Goal: Information Seeking & Learning: Learn about a topic

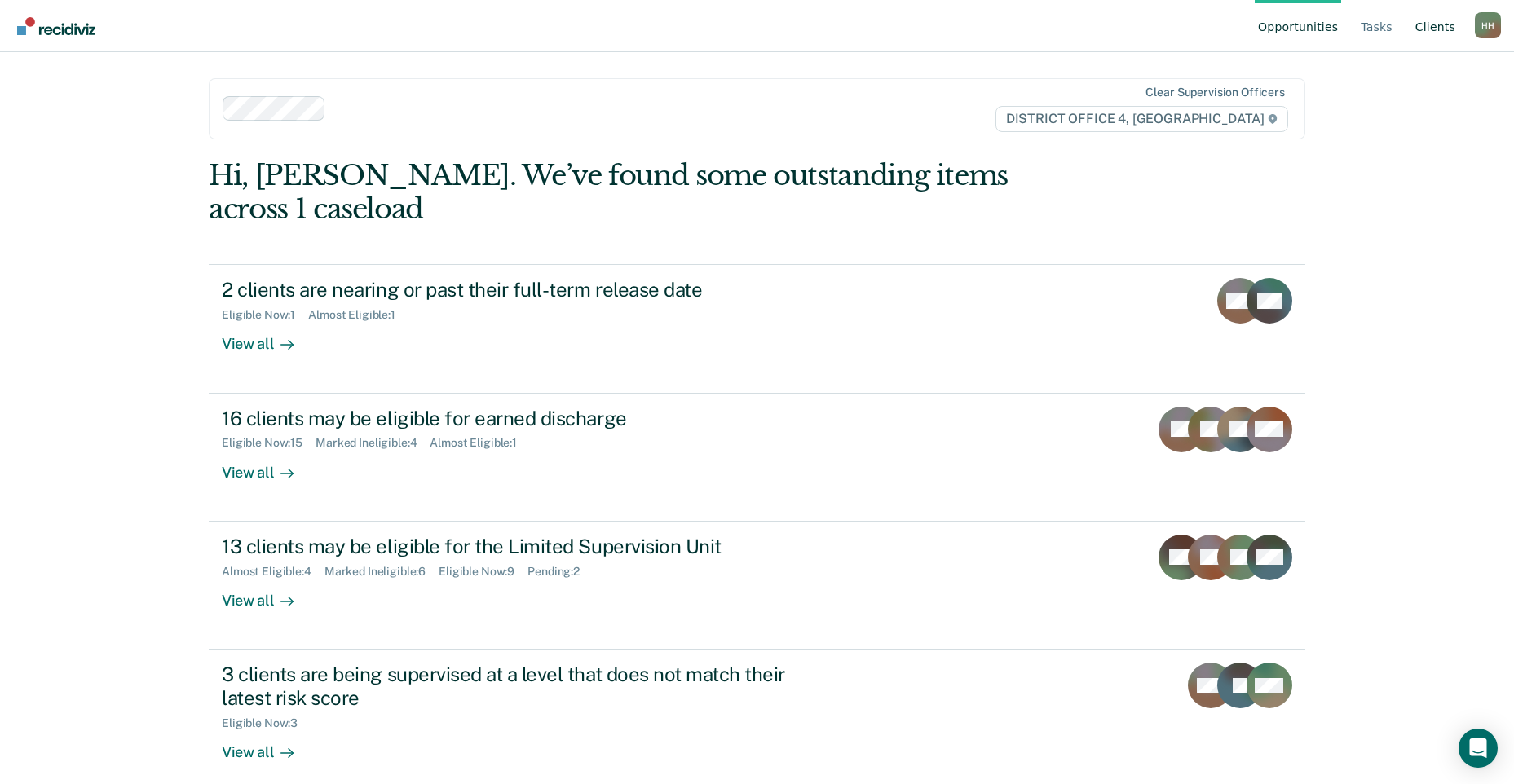
click at [1429, 23] on link "Client s" at bounding box center [1435, 26] width 46 height 52
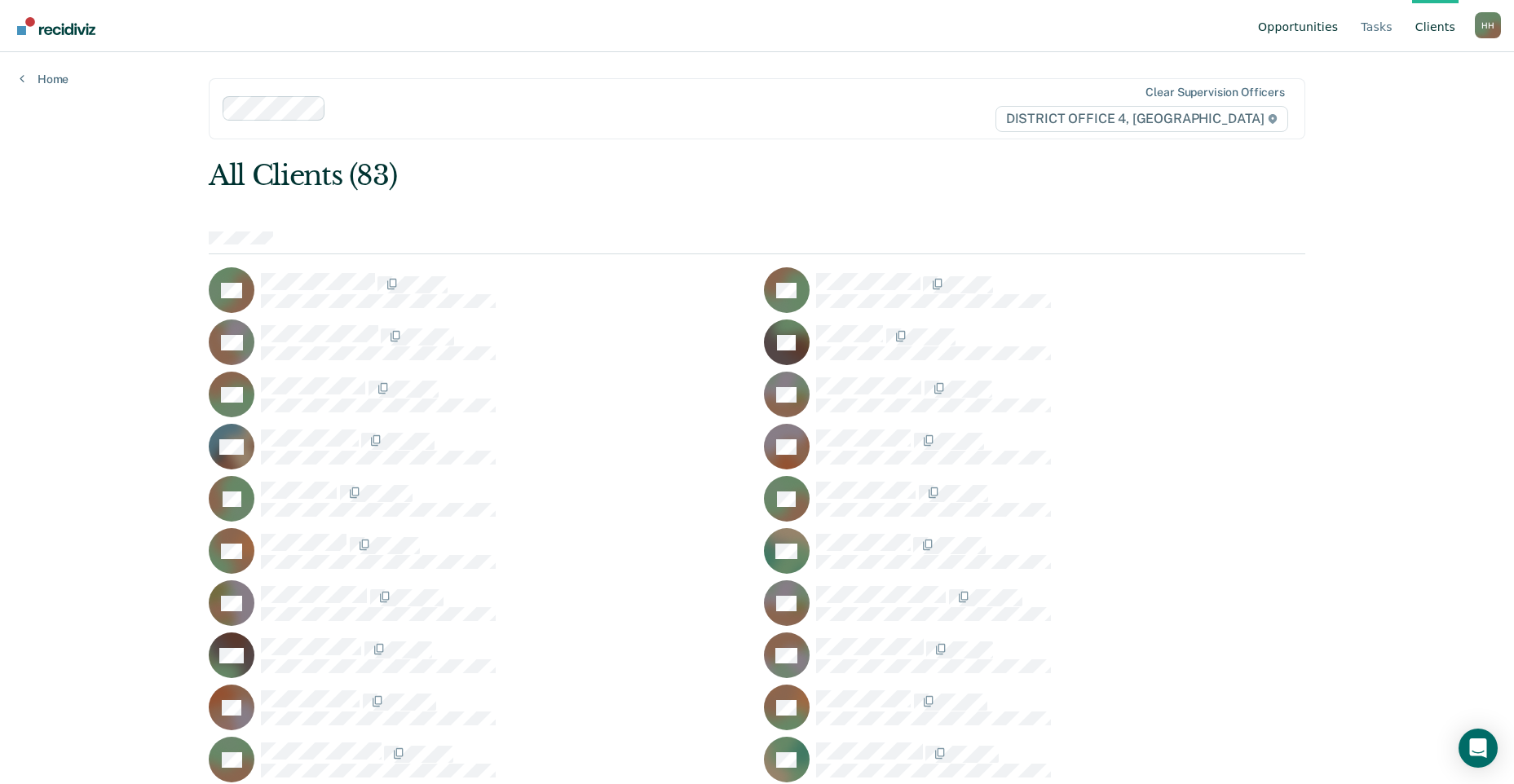
click at [1323, 24] on link "Opportunities" at bounding box center [1298, 26] width 86 height 52
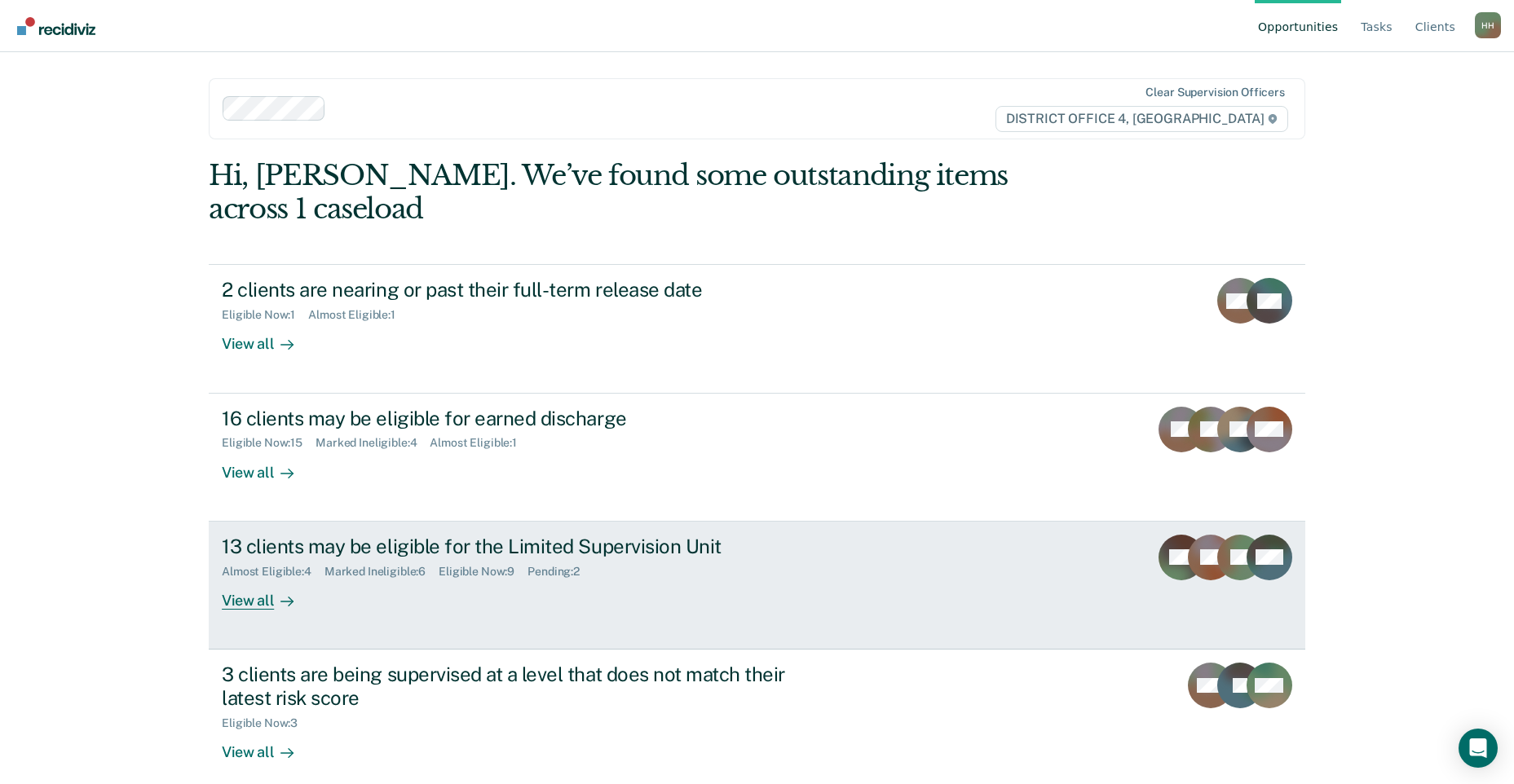
click at [664, 590] on link "13 clients may be eligible for the Limited Supervision Unit Almost Eligible : 4…" at bounding box center [757, 586] width 1097 height 128
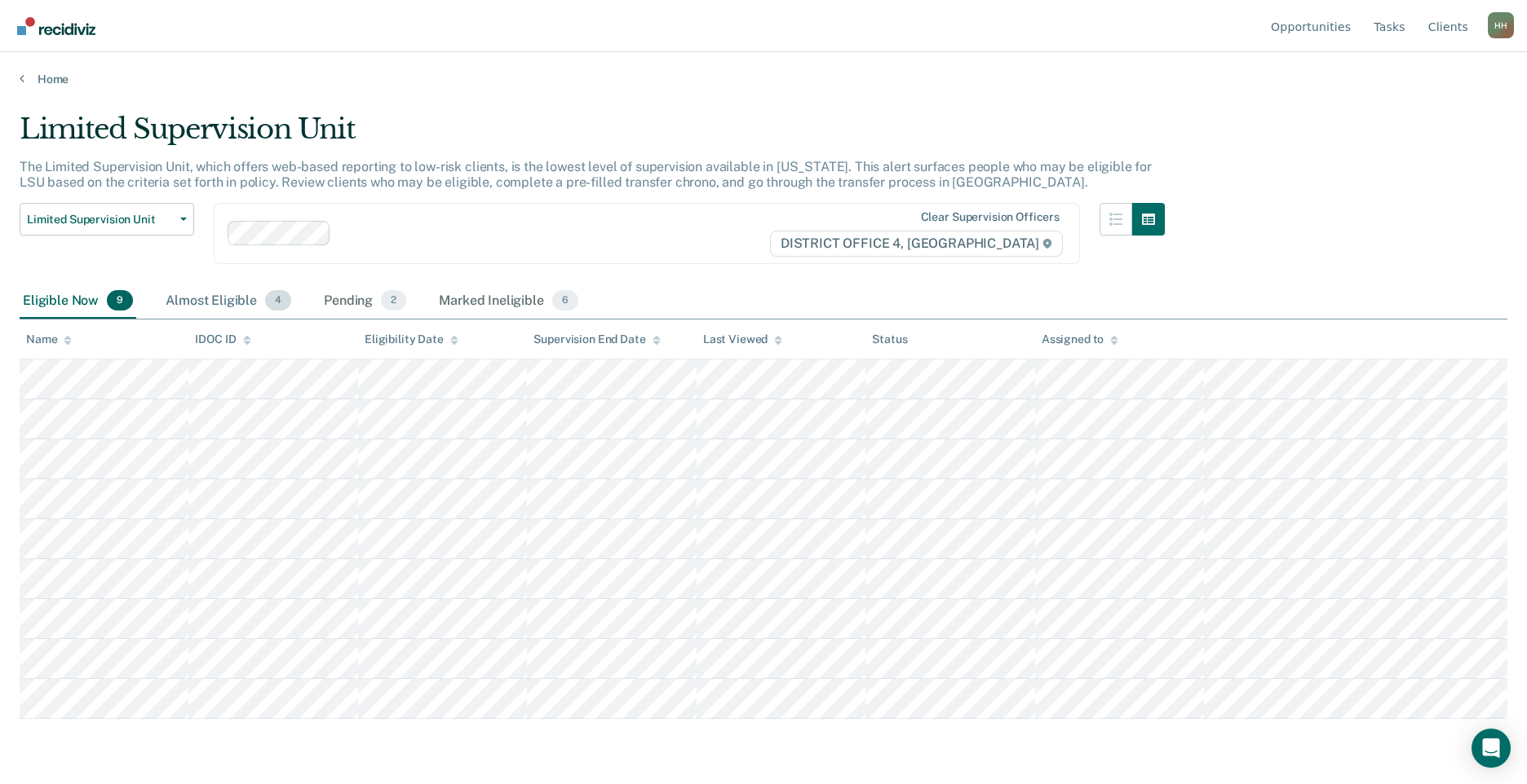
click at [240, 299] on div "Almost Eligible 4" at bounding box center [228, 302] width 132 height 36
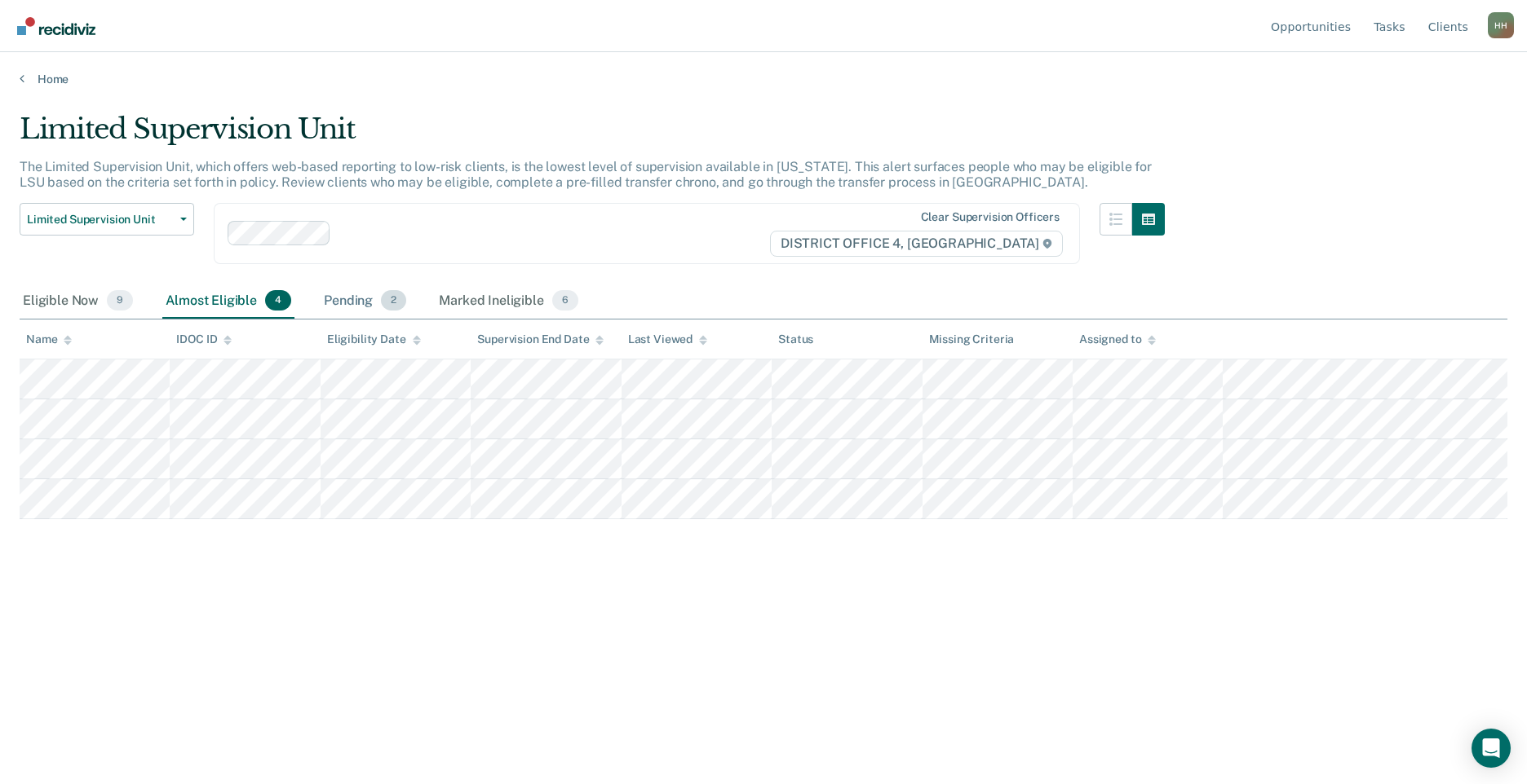
click at [370, 301] on div "Pending 2" at bounding box center [364, 302] width 89 height 36
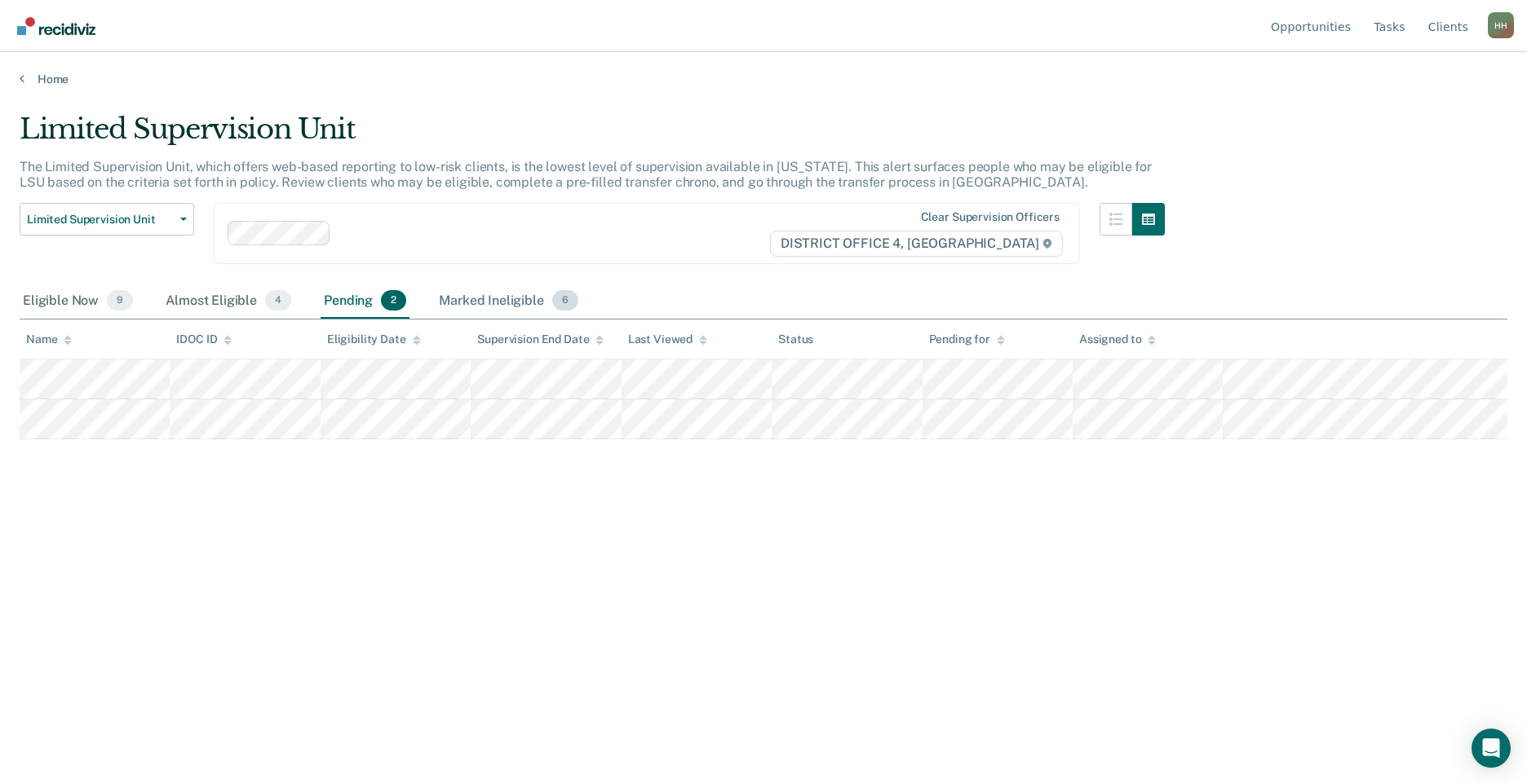
click at [475, 298] on div "Marked Ineligible 6" at bounding box center [508, 302] width 146 height 36
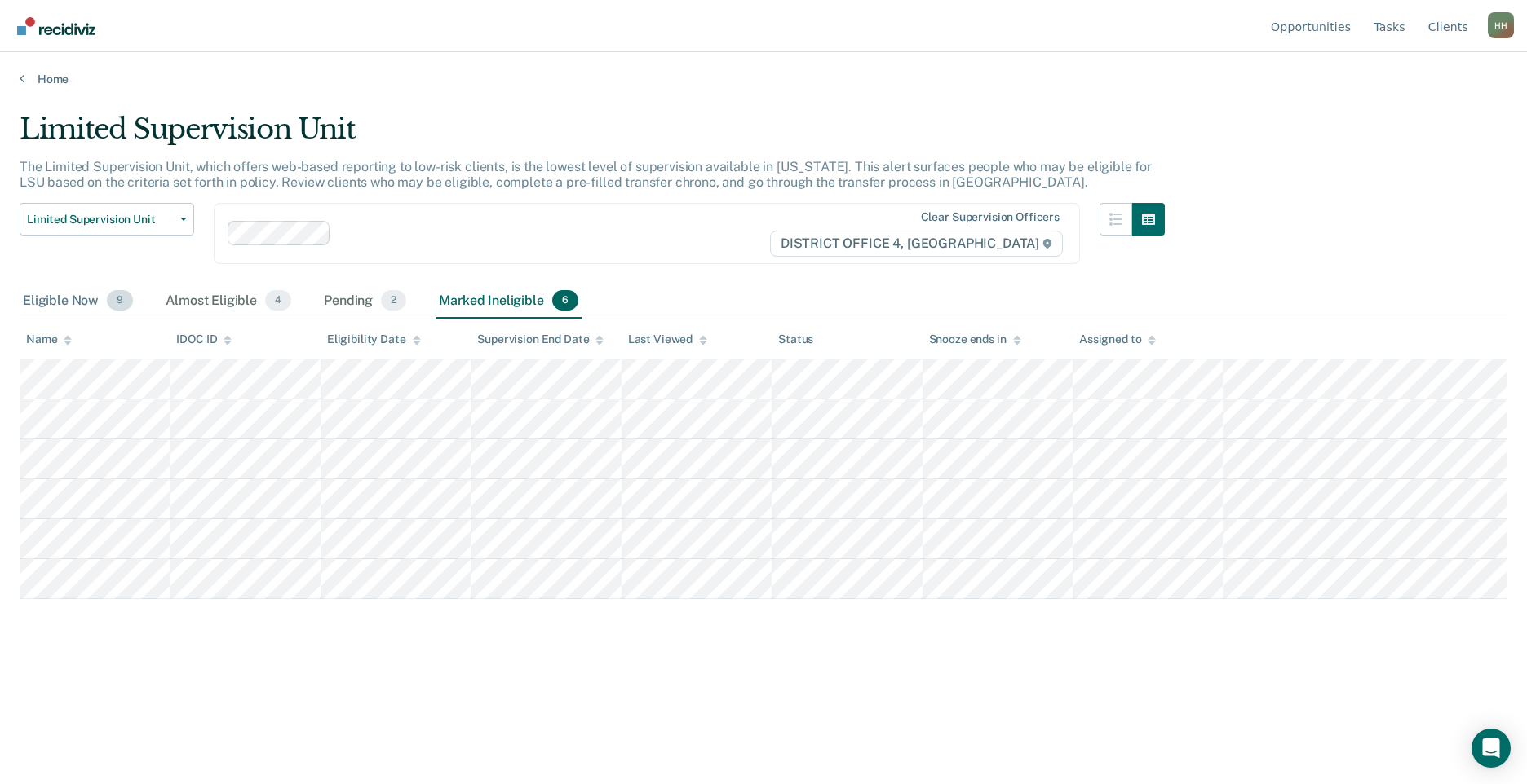
click at [89, 303] on div "Eligible Now 9" at bounding box center [78, 302] width 117 height 36
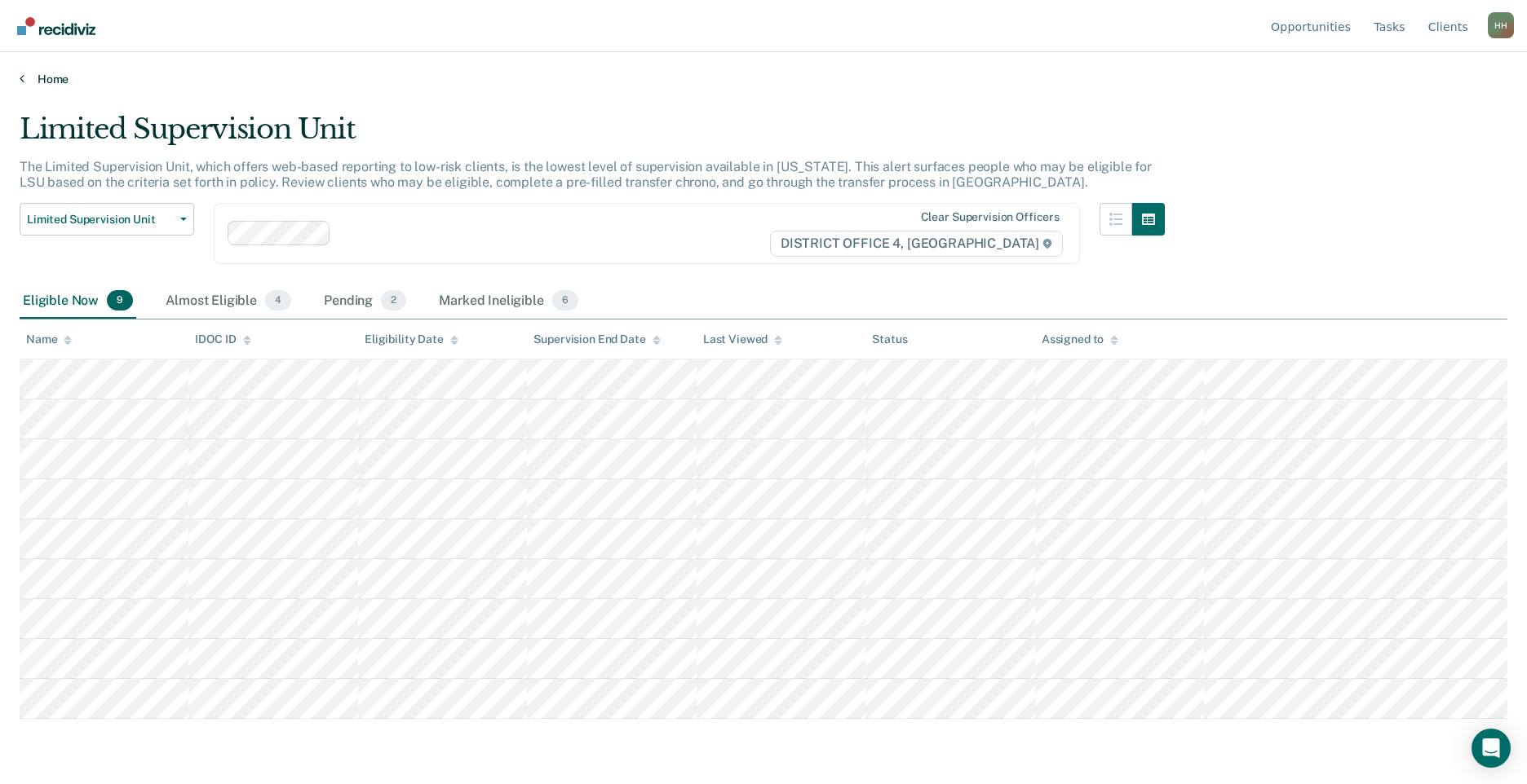
click at [38, 77] on link "Home" at bounding box center [763, 79] width 1487 height 15
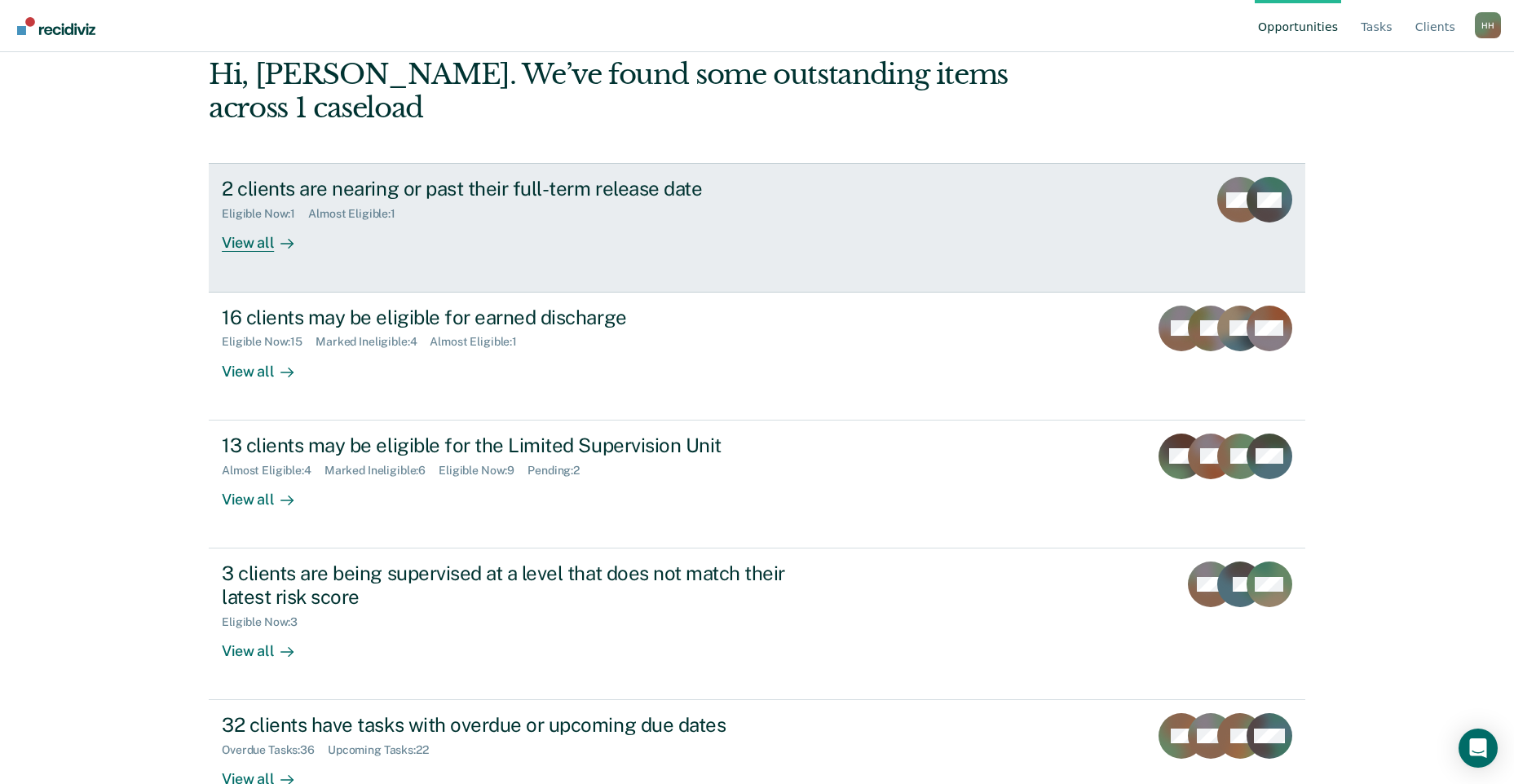
scroll to position [112, 0]
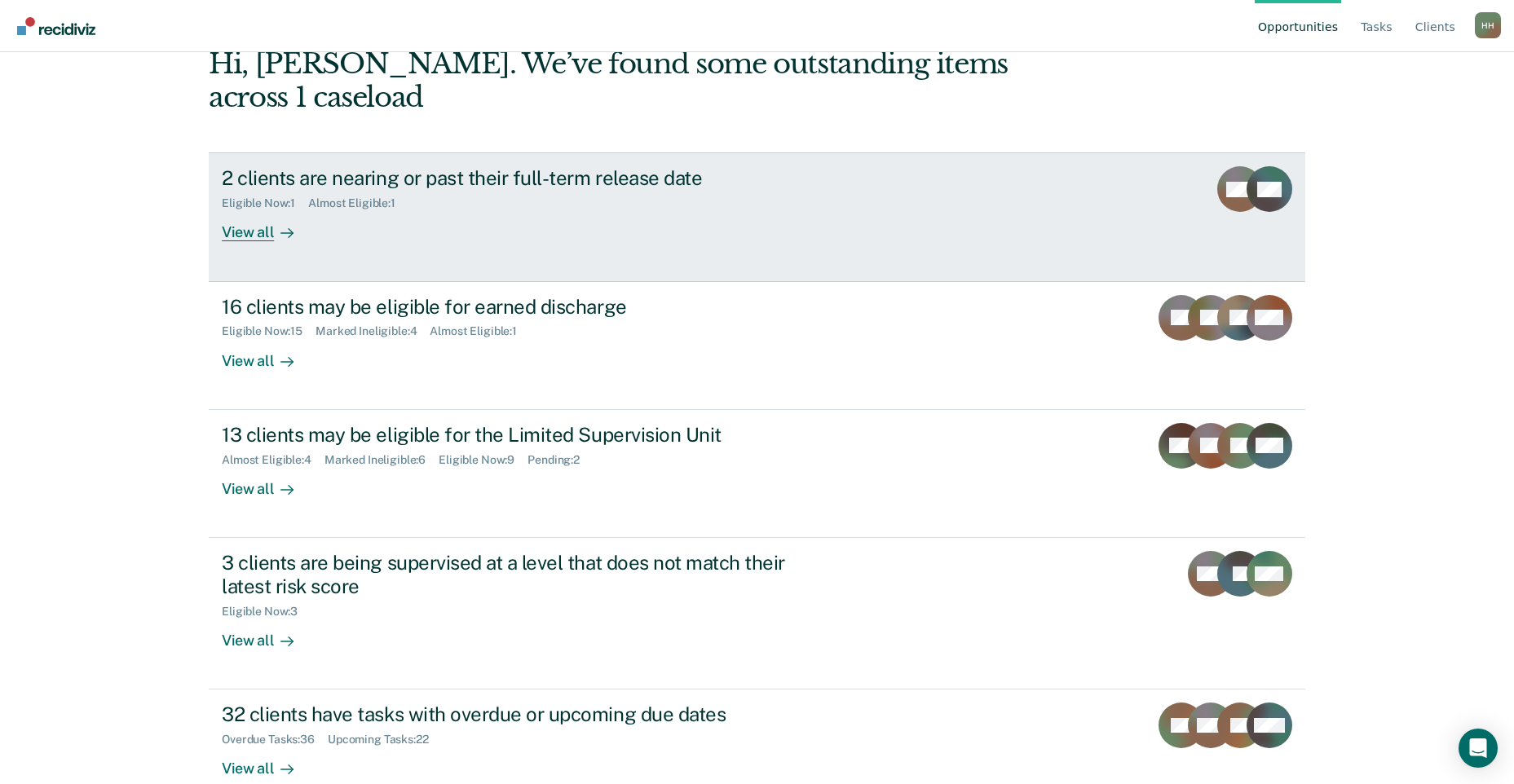
click at [653, 189] on div "2 clients are nearing or past their full-term release date Eligible Now : 1 Alm…" at bounding box center [528, 203] width 612 height 75
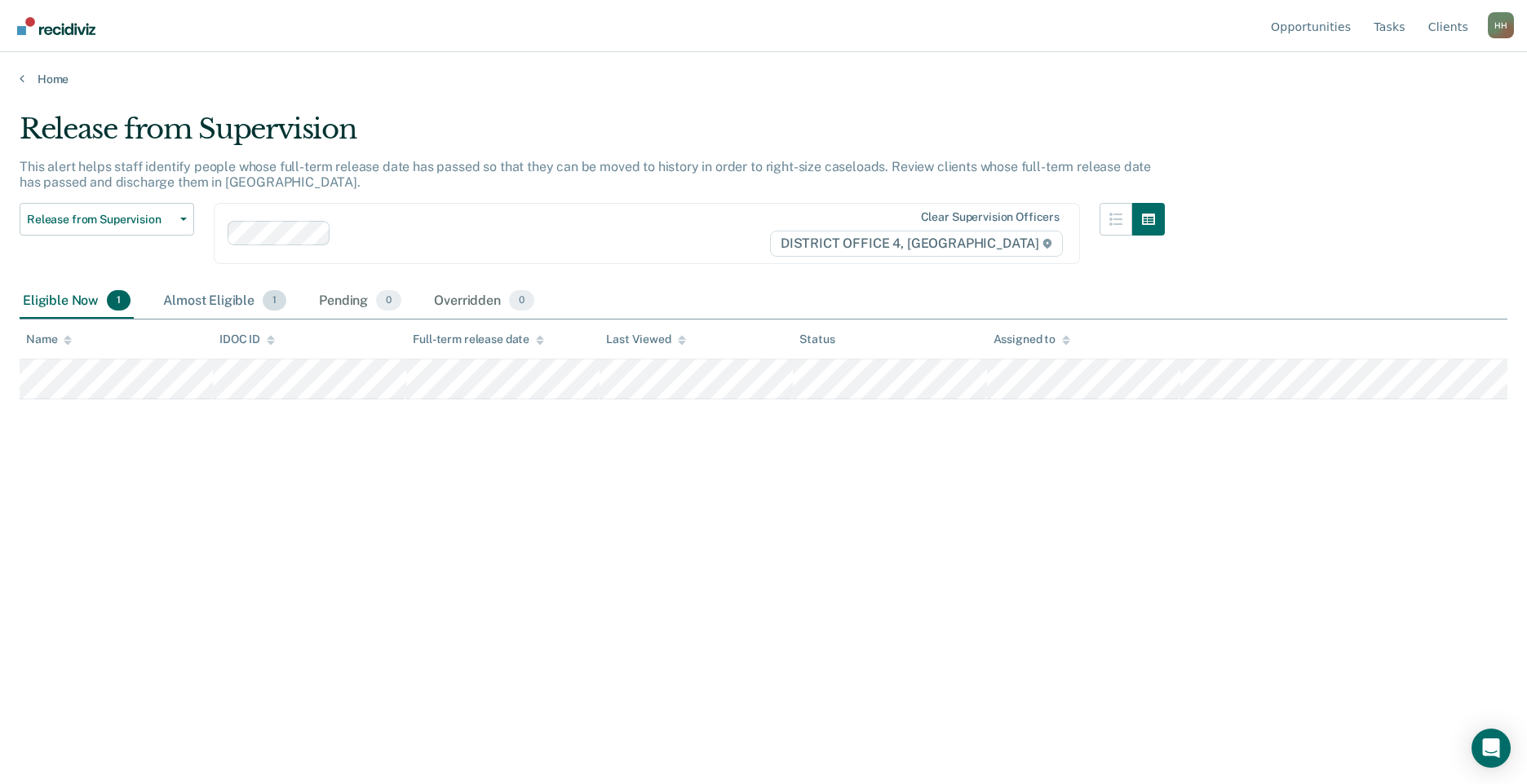
click at [189, 293] on div "Almost Eligible 1" at bounding box center [225, 302] width 130 height 36
click at [61, 77] on link "Home" at bounding box center [763, 79] width 1487 height 15
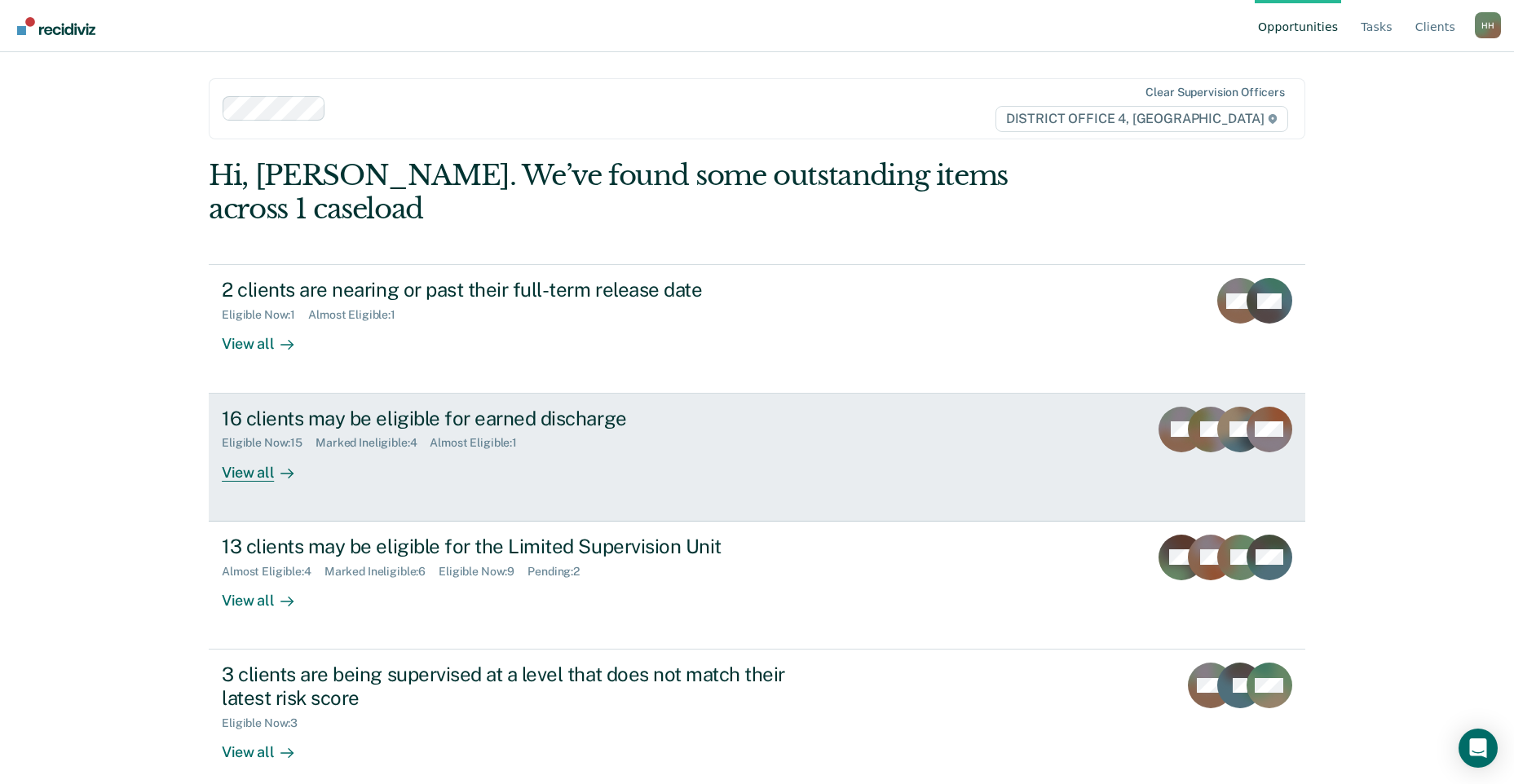
click at [687, 428] on div "16 clients may be eligible for earned discharge Eligible Now : 15 Marked Inelig…" at bounding box center [528, 444] width 612 height 75
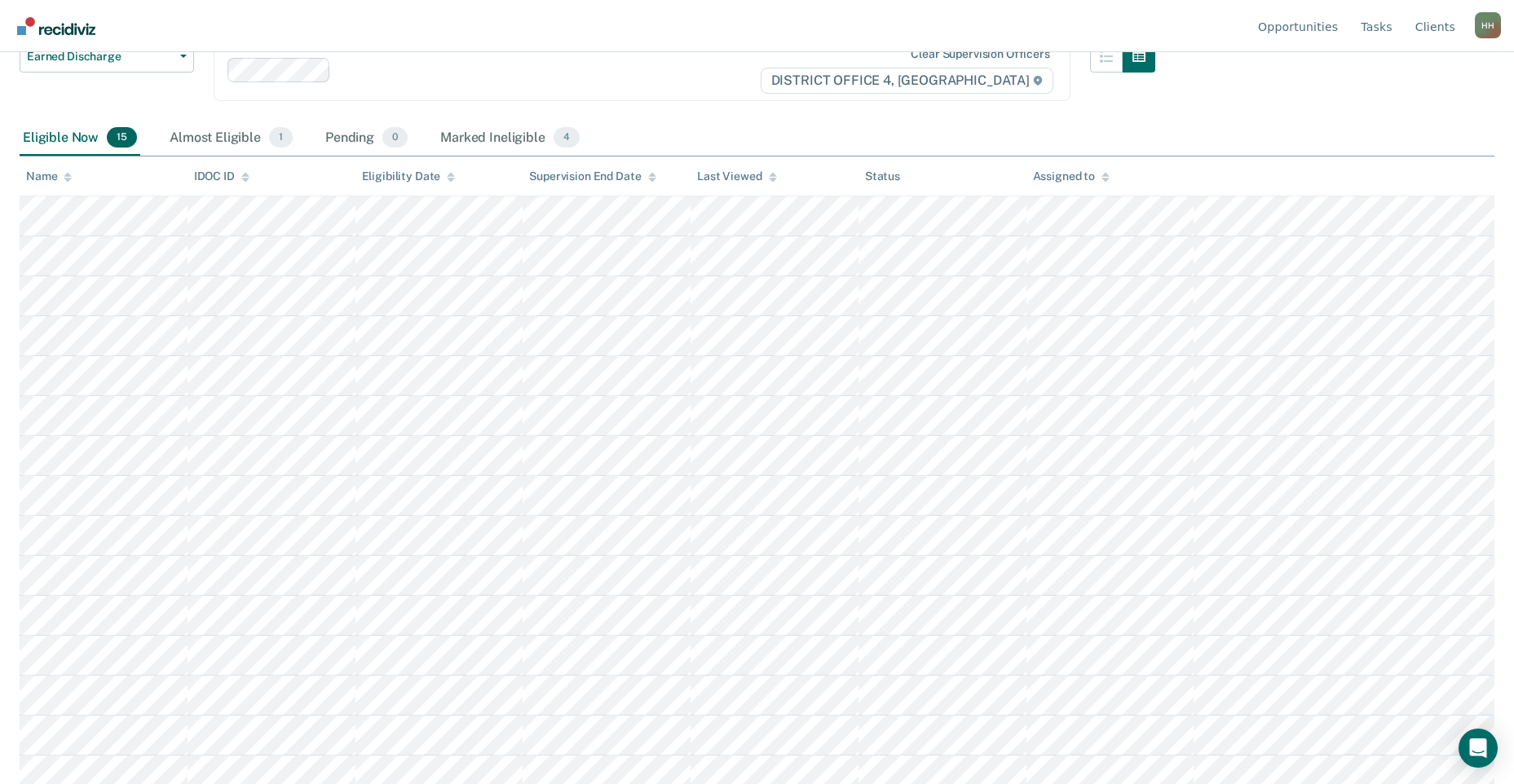
scroll to position [175, 0]
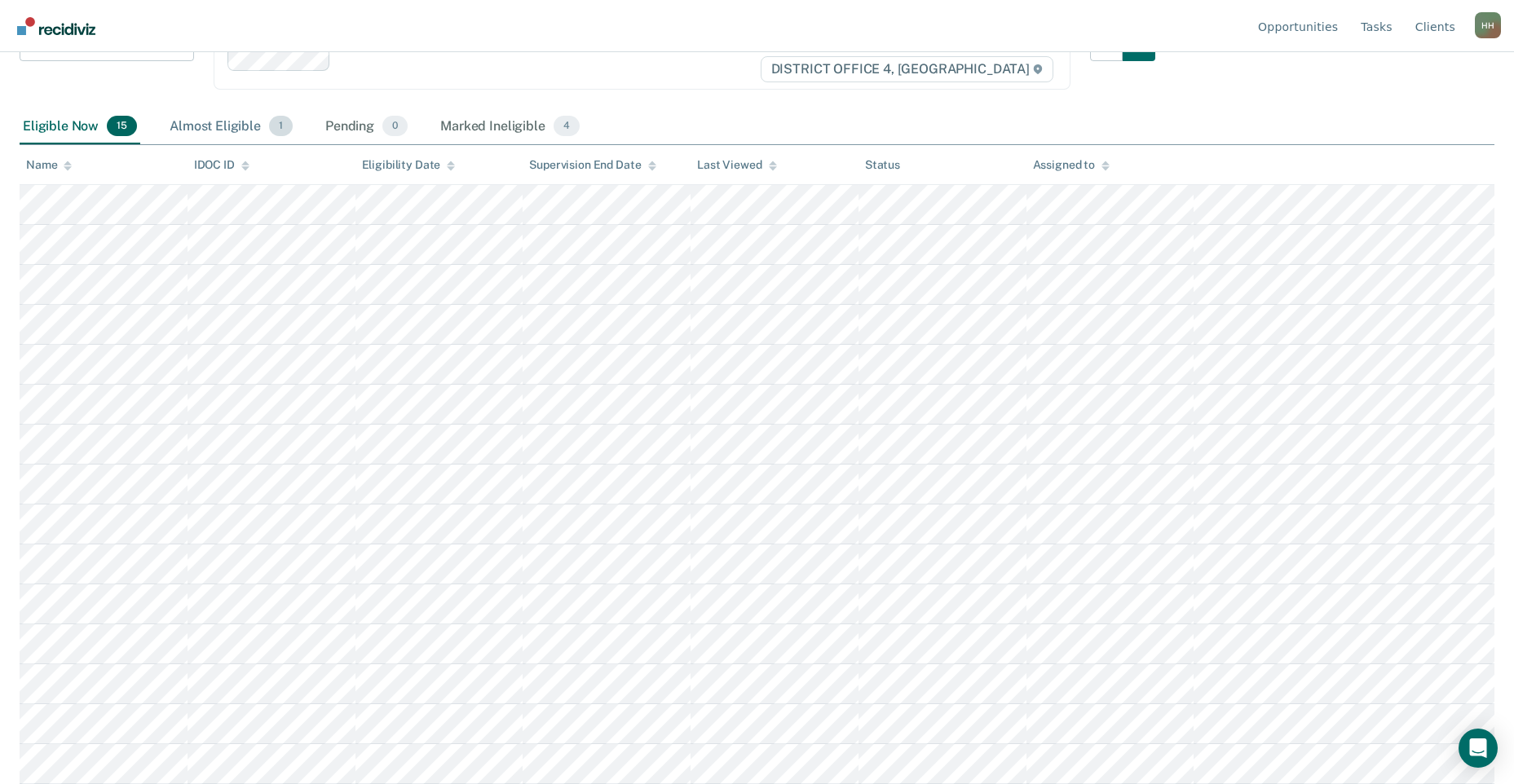
click at [215, 131] on div "Almost Eligible 1" at bounding box center [231, 127] width 130 height 36
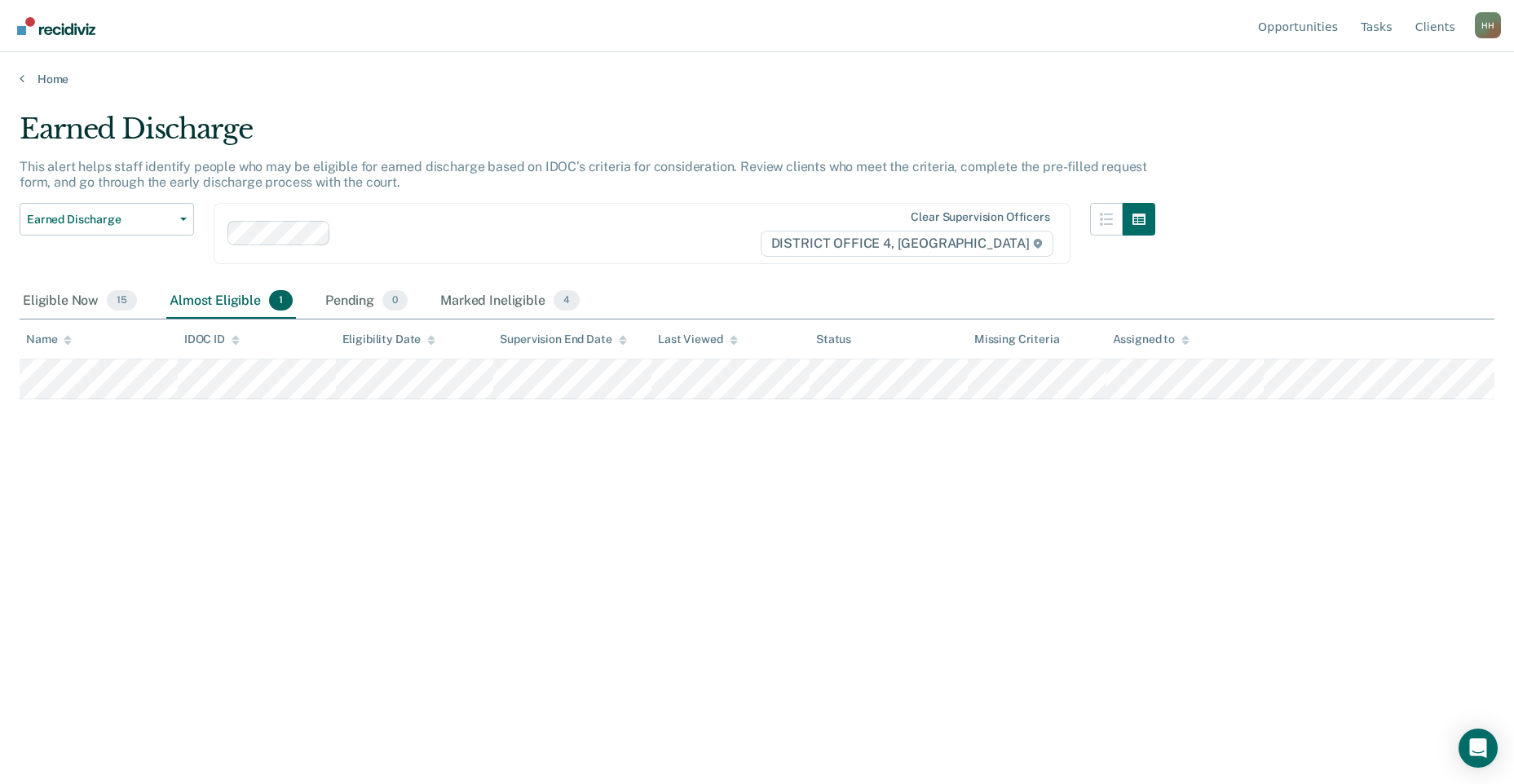
scroll to position [0, 0]
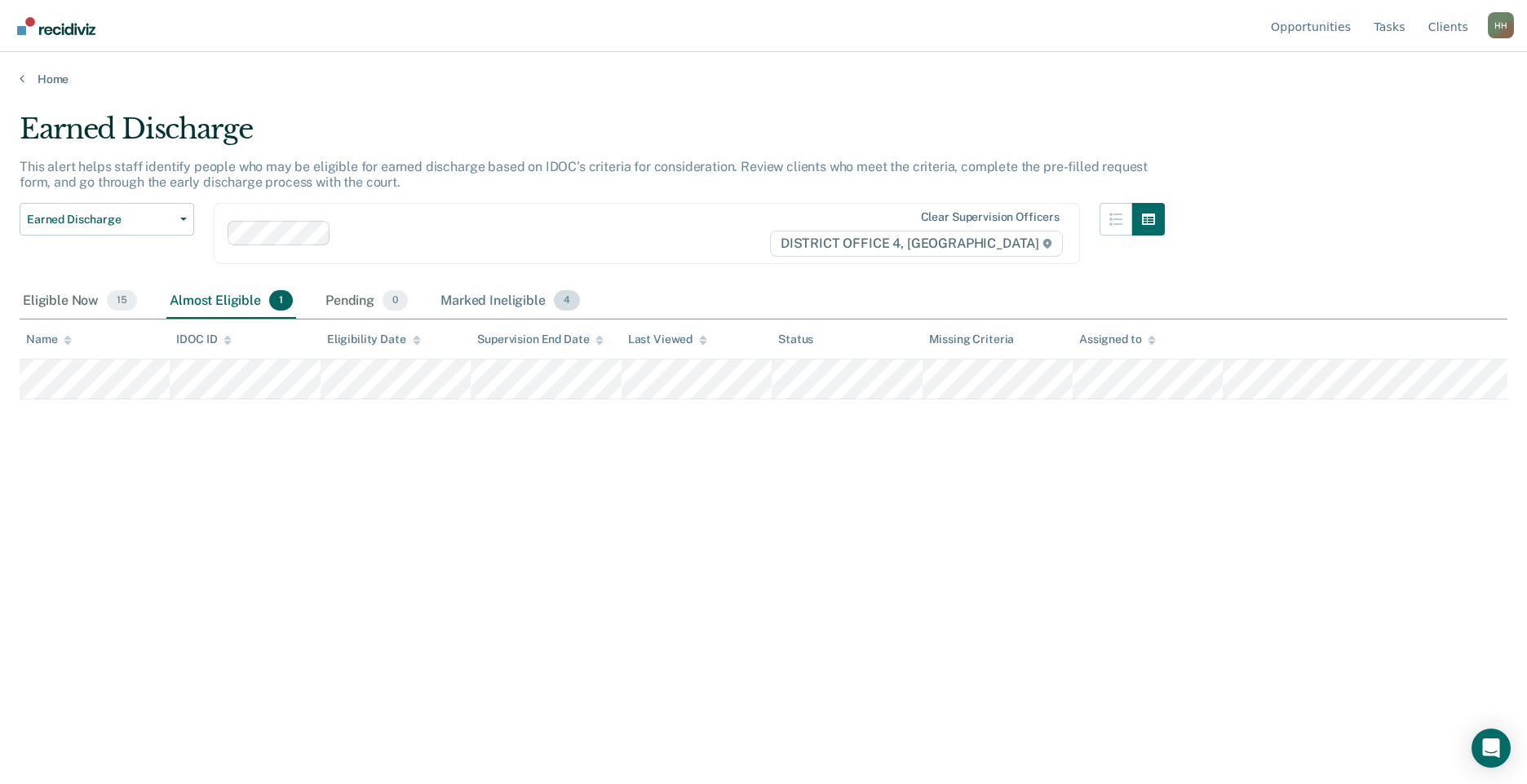
click at [462, 294] on div "Marked Ineligible 4" at bounding box center [510, 302] width 146 height 36
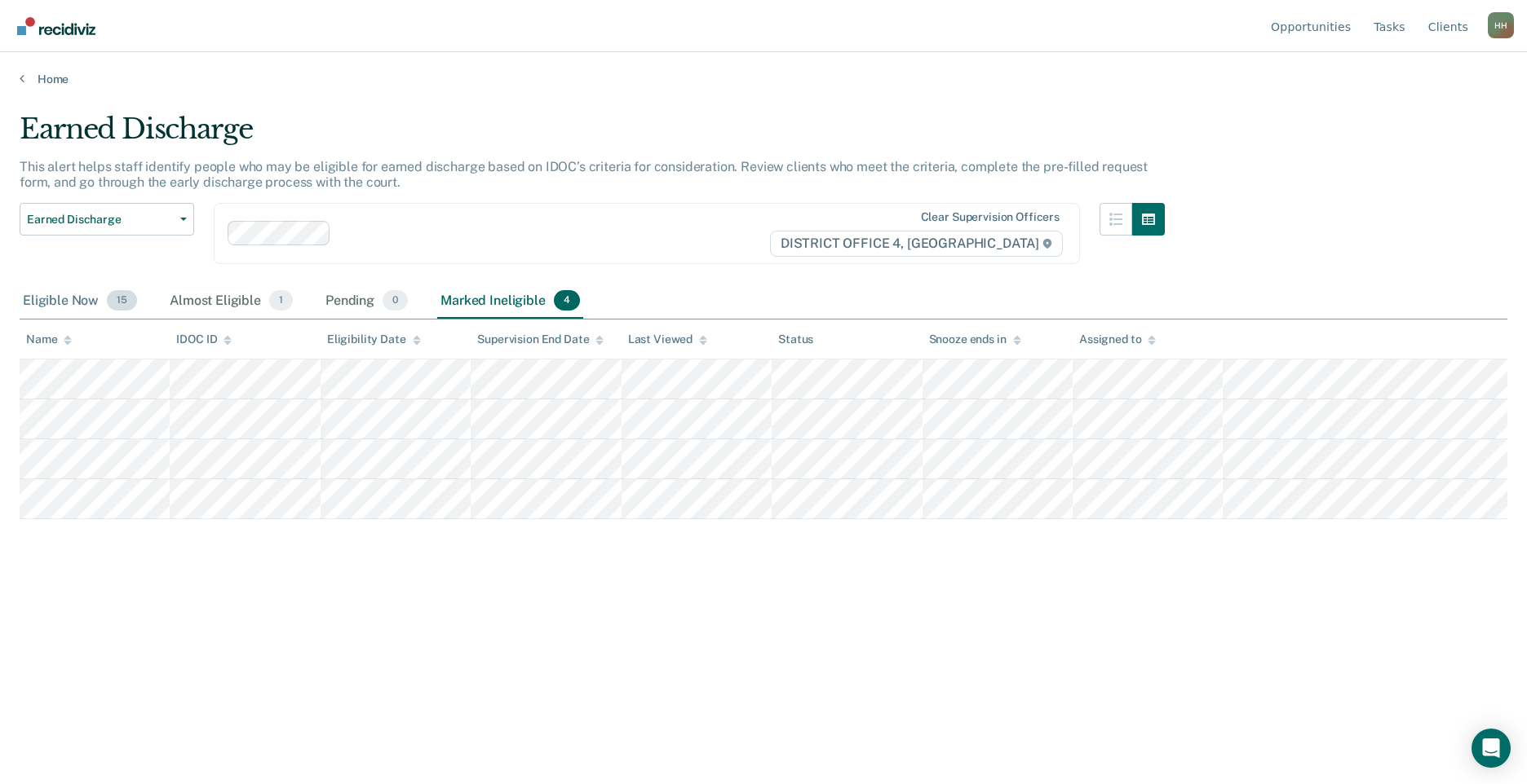
click at [92, 302] on div "Eligible Now 15" at bounding box center [80, 302] width 121 height 36
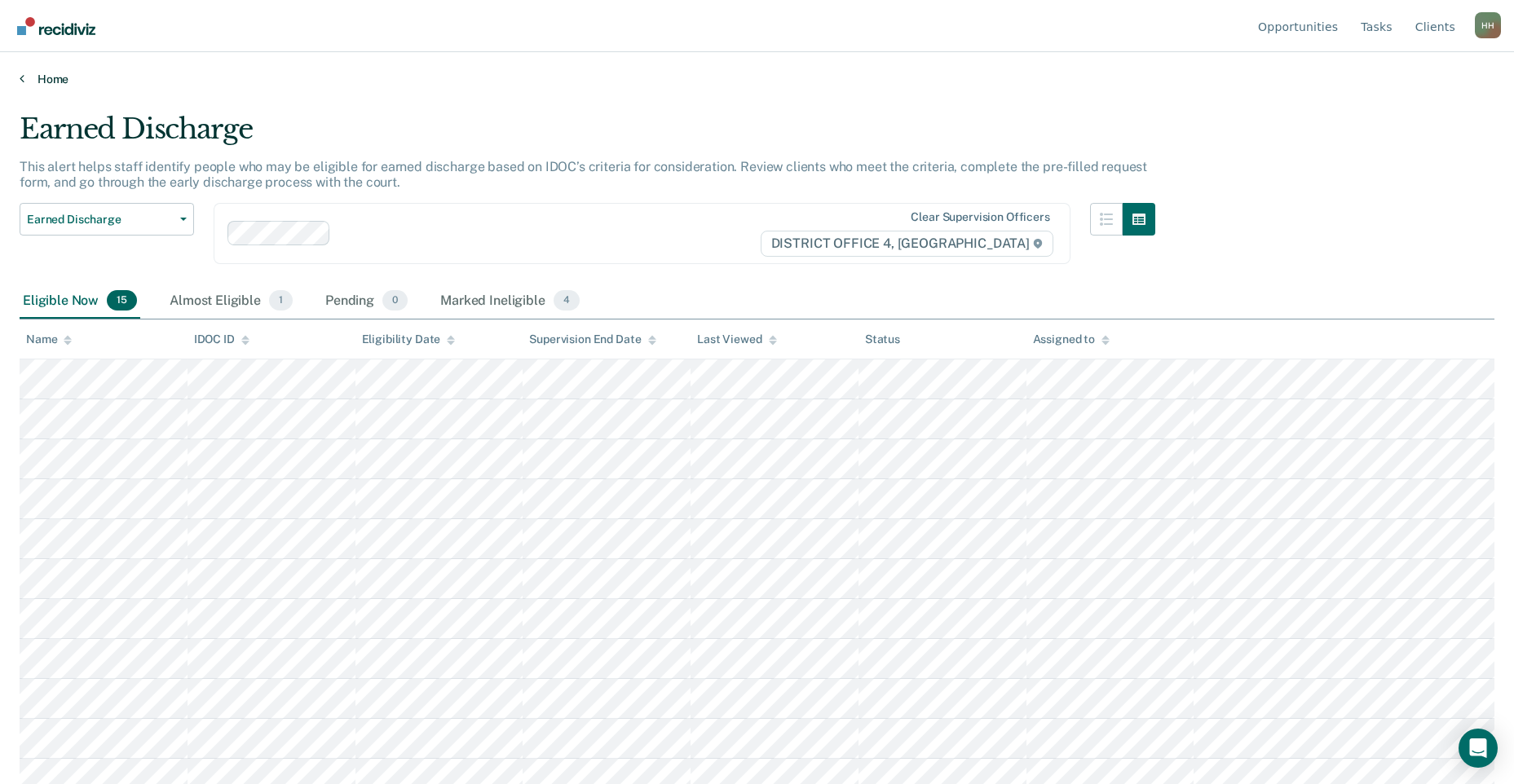
click at [55, 73] on link "Home" at bounding box center [757, 79] width 1475 height 15
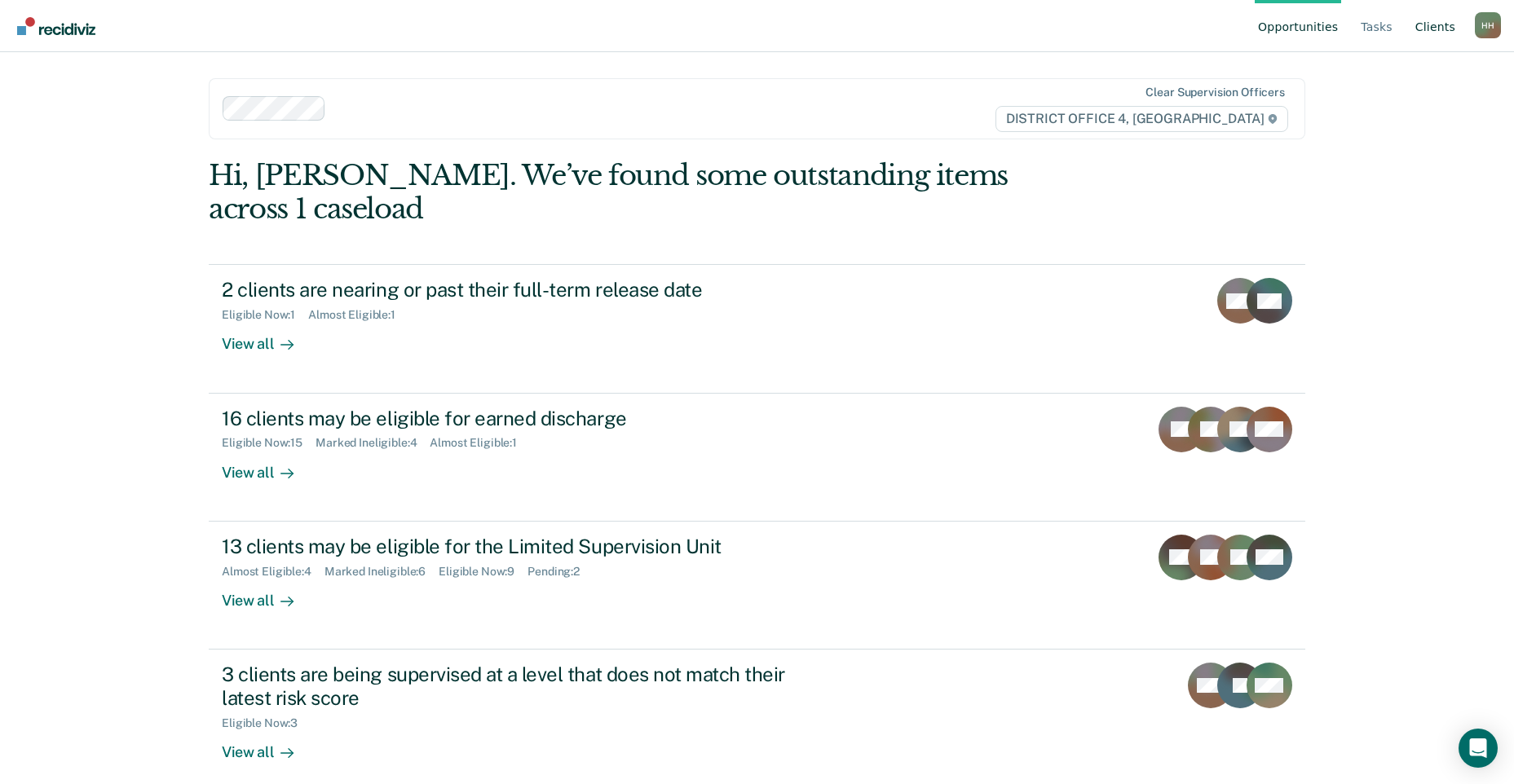
click at [1452, 24] on link "Client s" at bounding box center [1435, 26] width 46 height 52
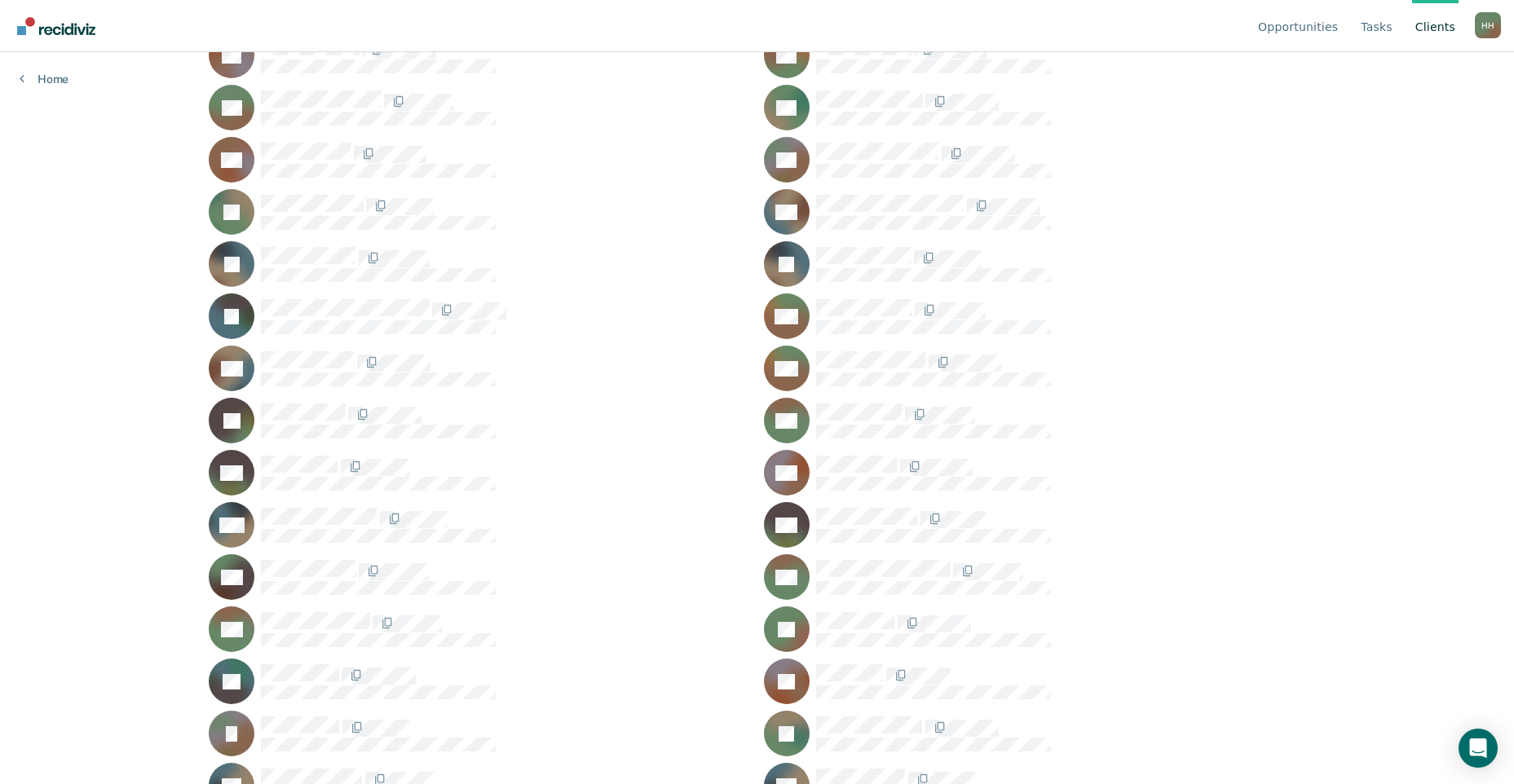
scroll to position [734, 0]
